Goal: Task Accomplishment & Management: Understand process/instructions

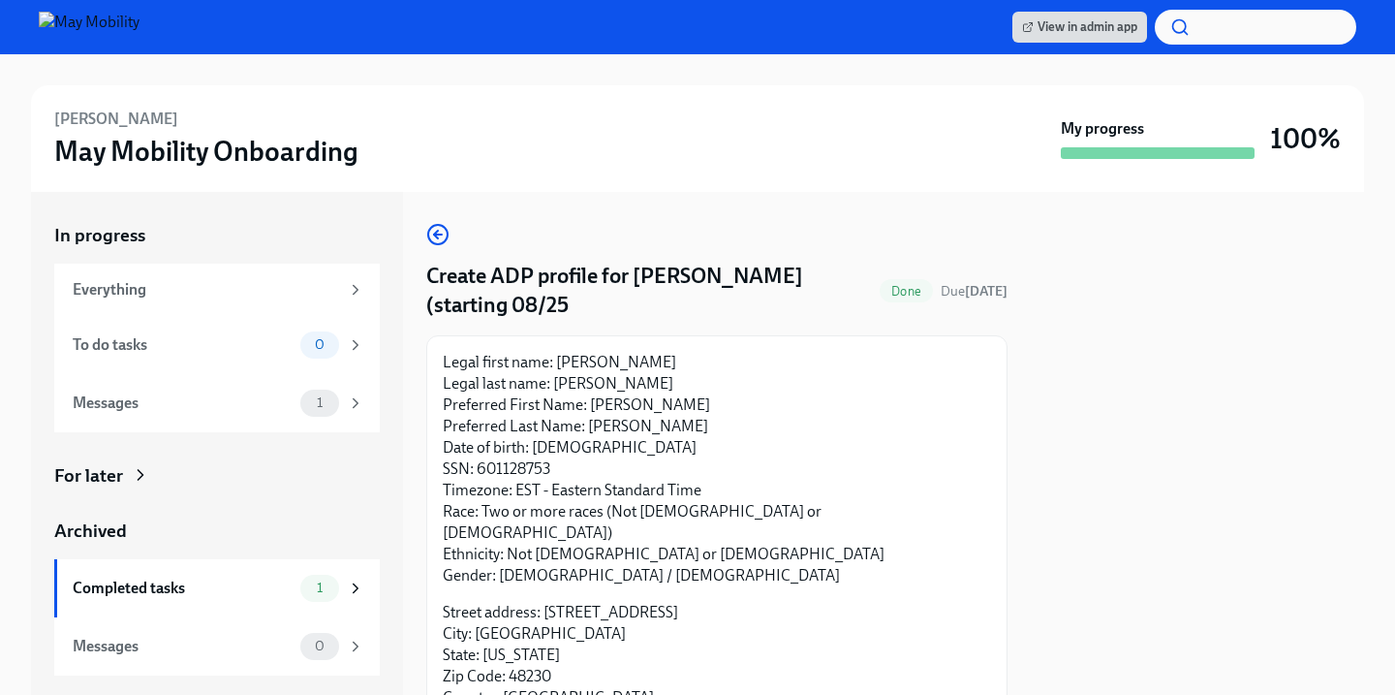
click at [896, 95] on div "[PERSON_NAME] May Mobility Onboarding My progress 100%" at bounding box center [697, 138] width 1333 height 107
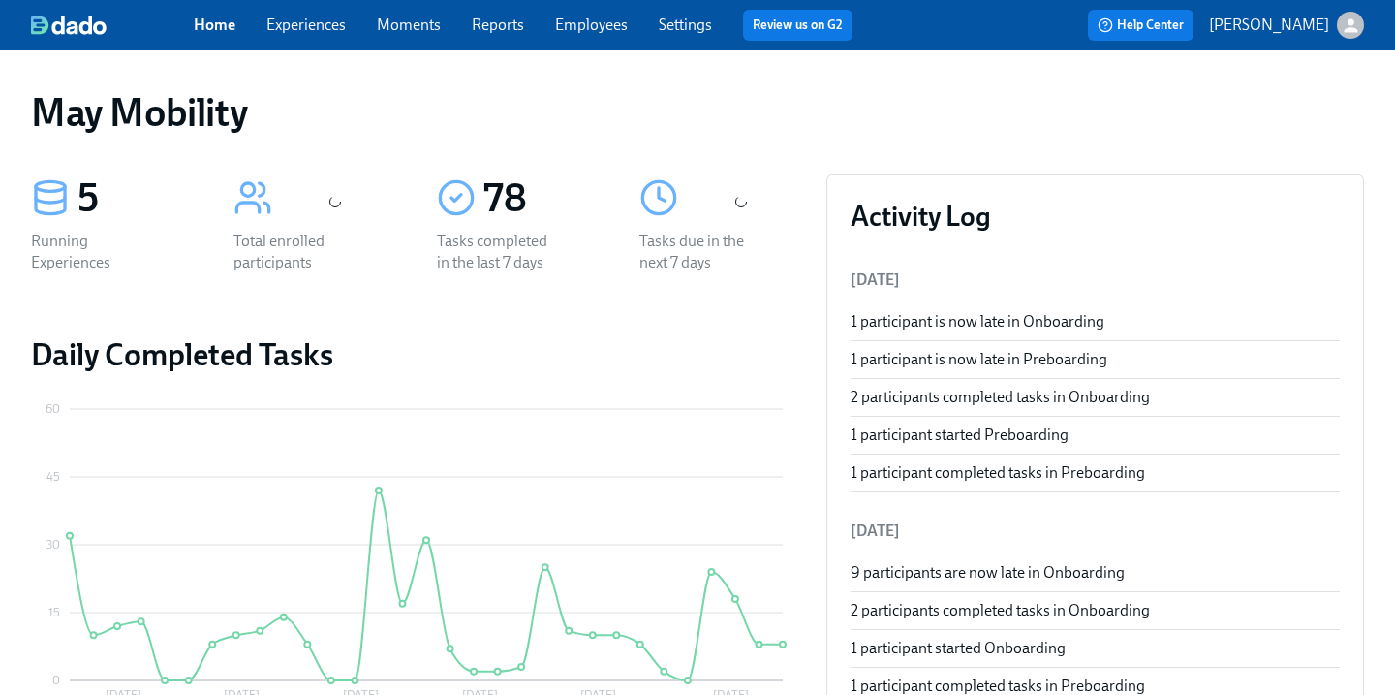
click at [326, 25] on link "Experiences" at bounding box center [305, 25] width 79 height 18
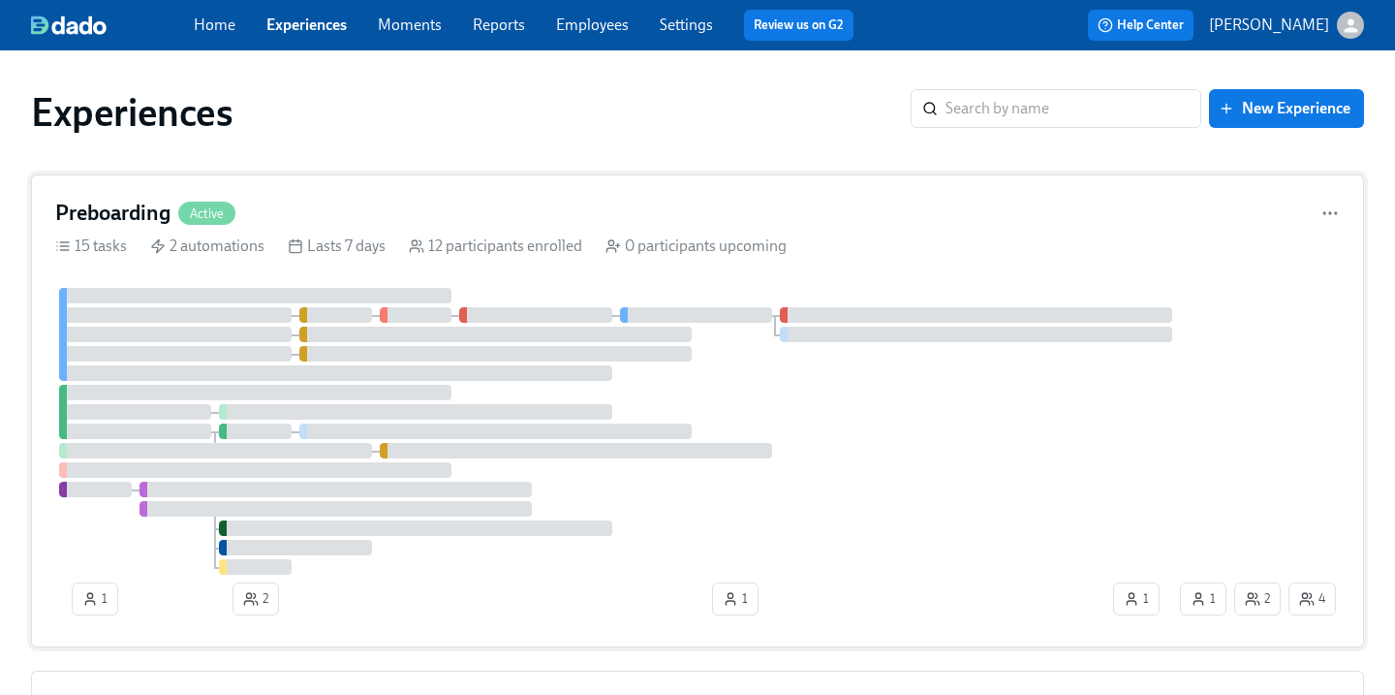
click at [115, 209] on h4 "Preboarding" at bounding box center [112, 213] width 115 height 29
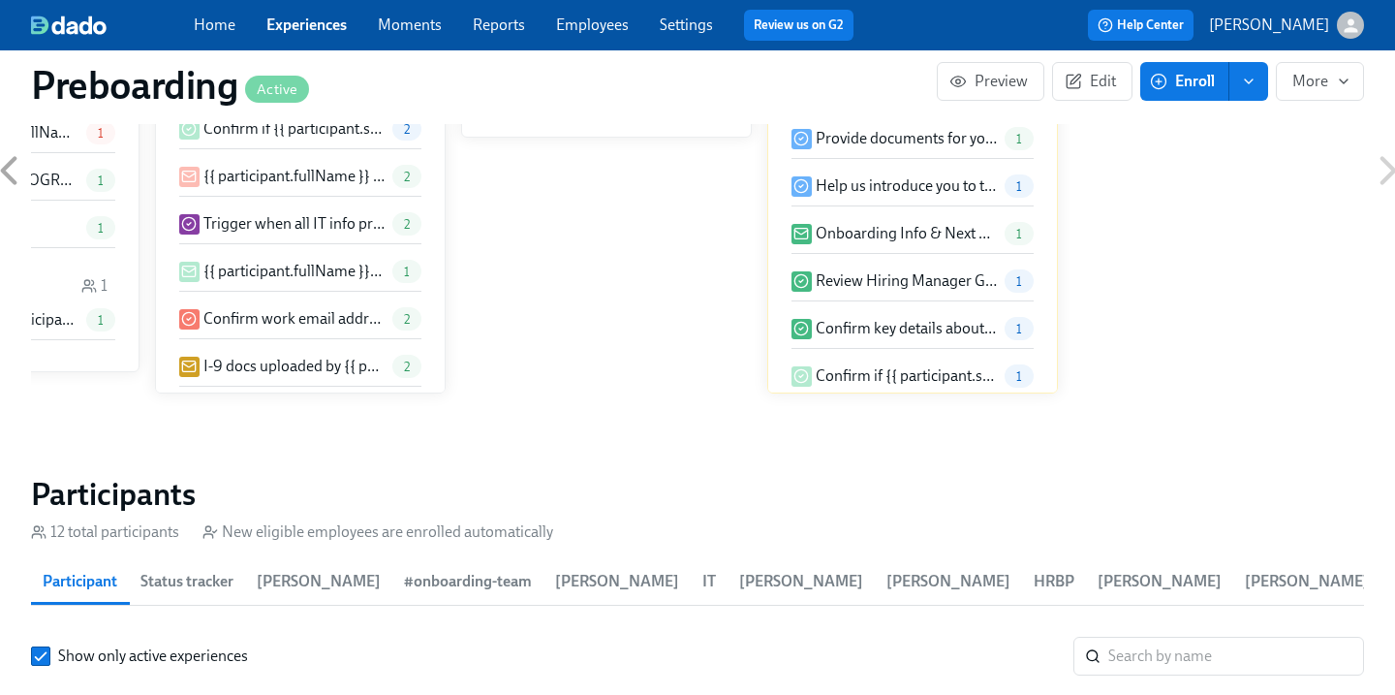
scroll to position [1877, 0]
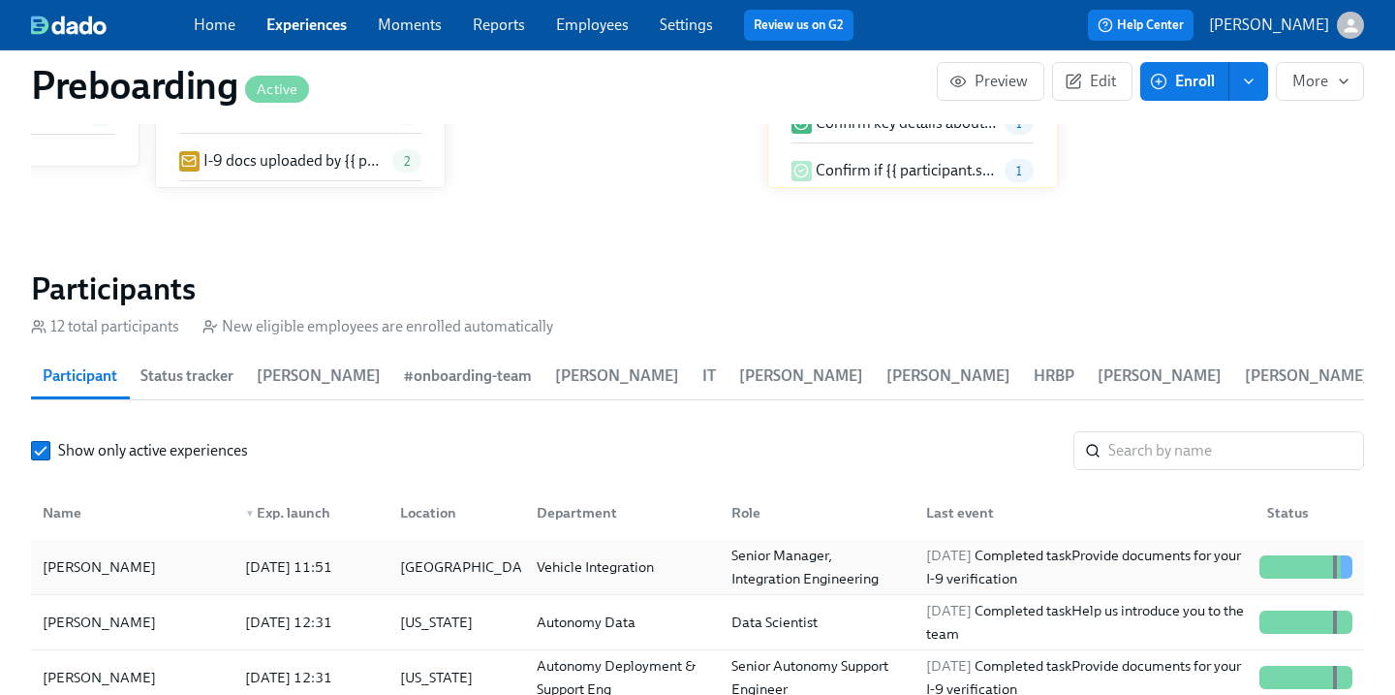
click at [133, 567] on div "[PERSON_NAME]" at bounding box center [132, 566] width 195 height 39
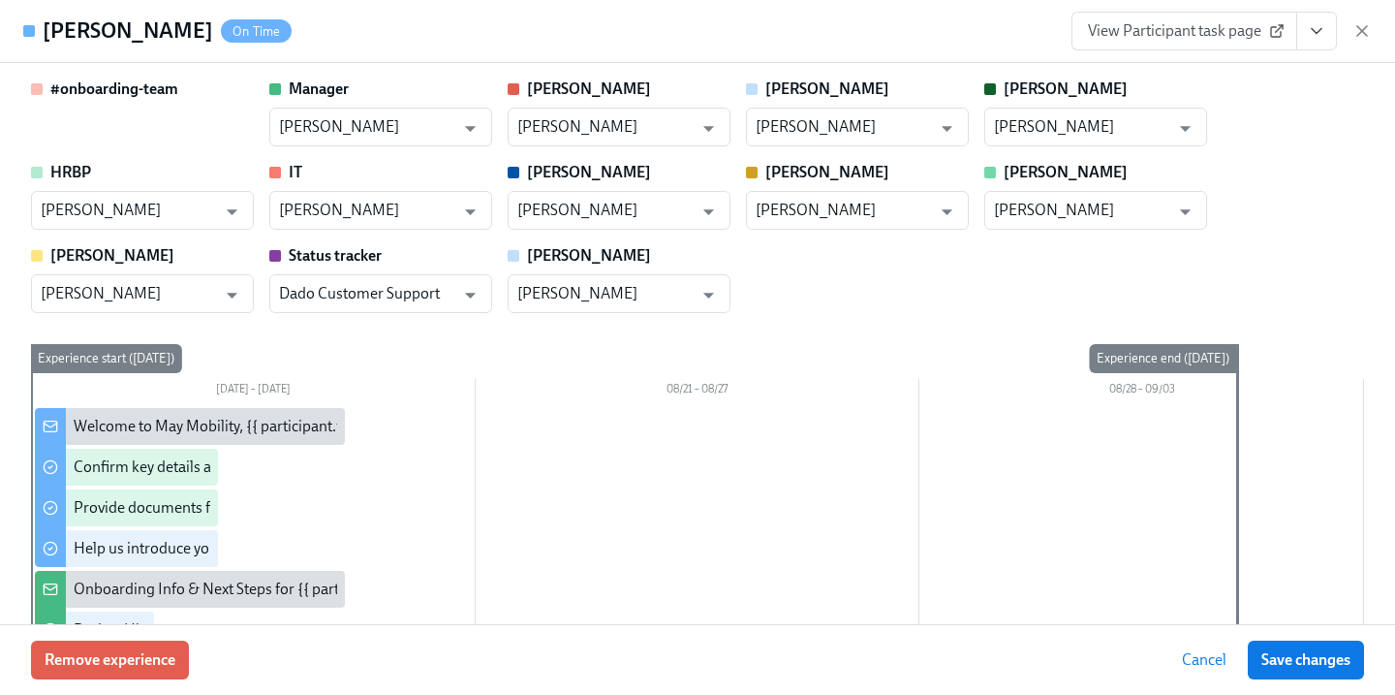
click at [1326, 21] on button "View task page" at bounding box center [1316, 31] width 41 height 39
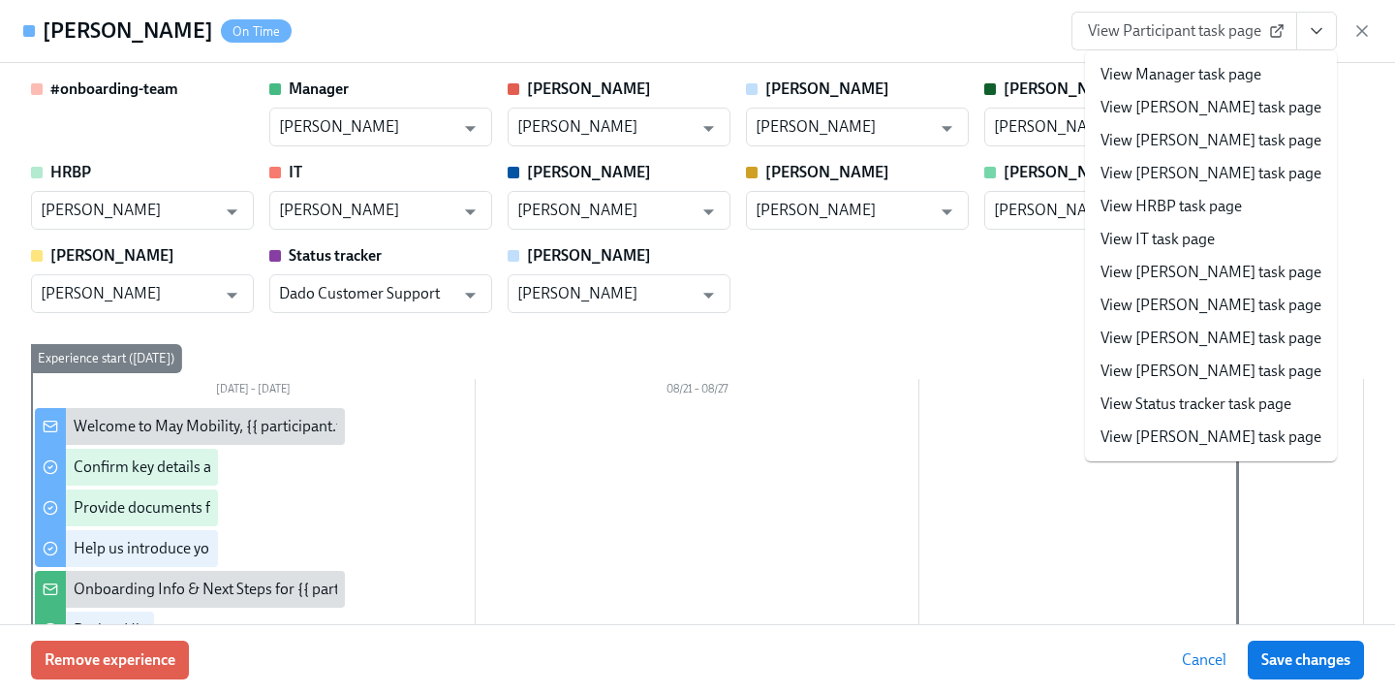
click at [1218, 240] on li "View IT task page" at bounding box center [1211, 239] width 252 height 33
click at [1194, 240] on link "View IT task page" at bounding box center [1158, 239] width 114 height 21
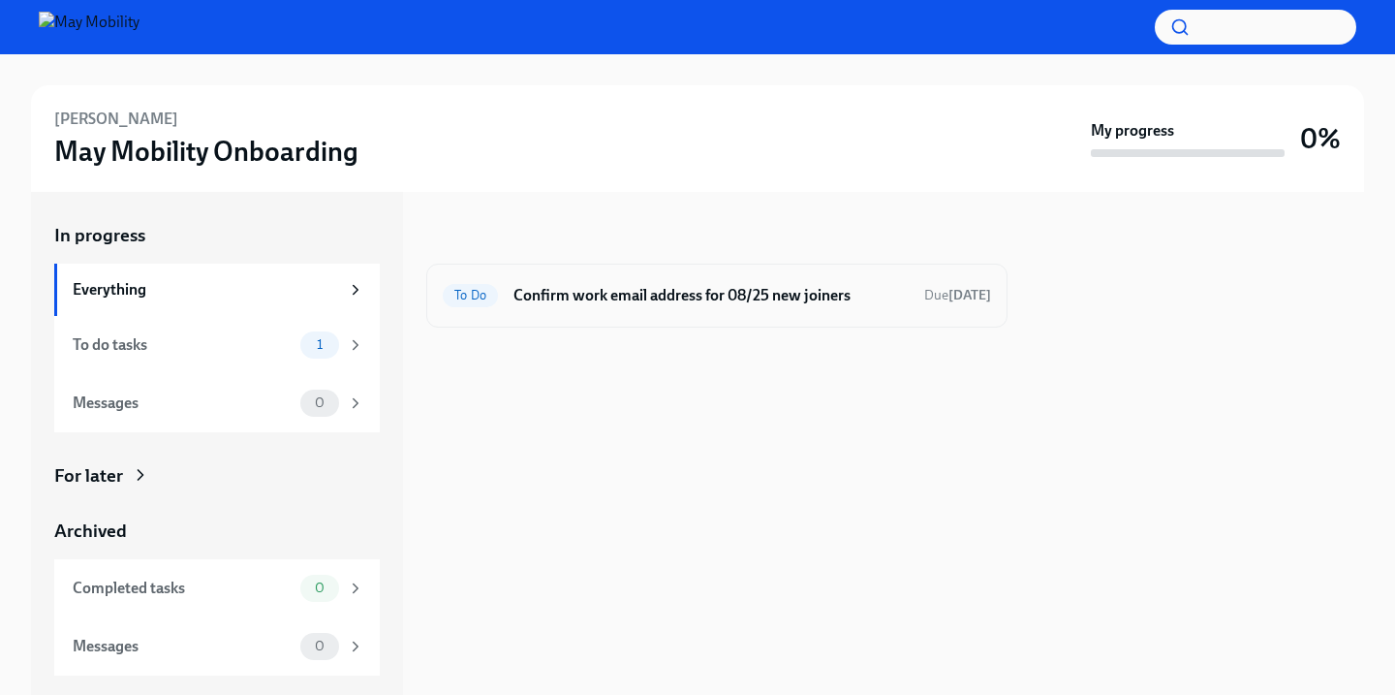
click at [671, 315] on div "To Do Confirm work email address for 08/25 new joiners Due [DATE]" at bounding box center [716, 296] width 581 height 64
